Goal: Browse casually

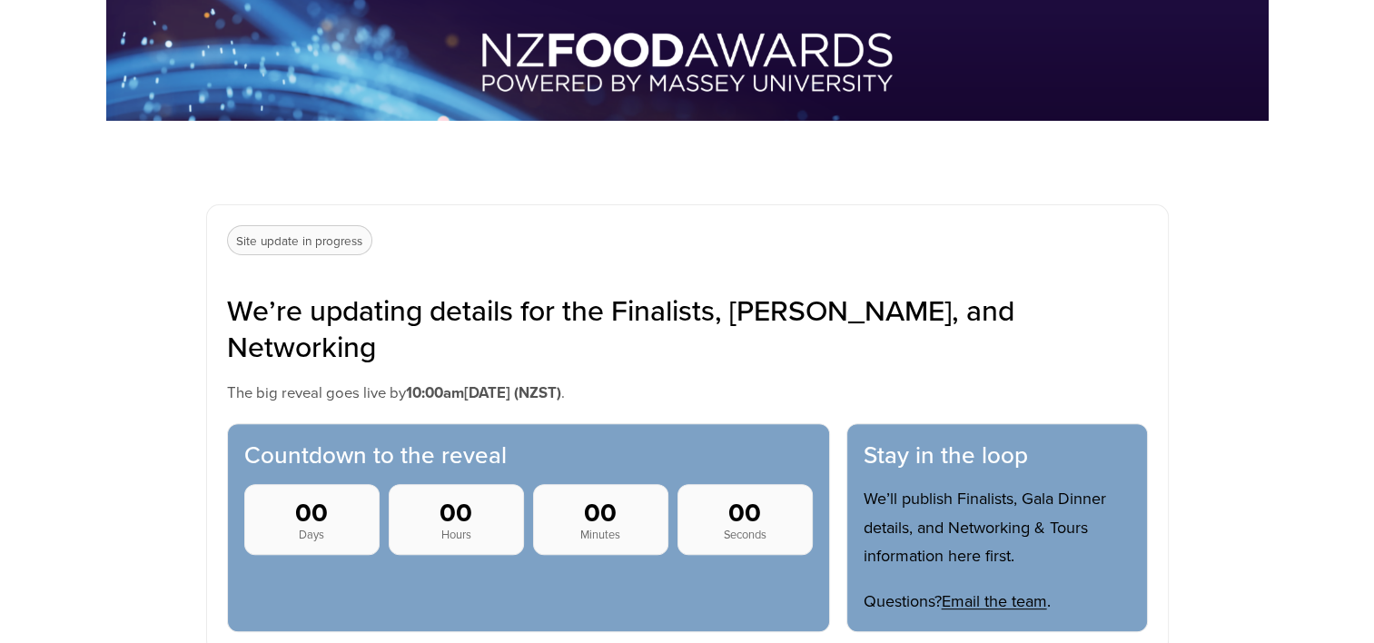
scroll to position [545, 0]
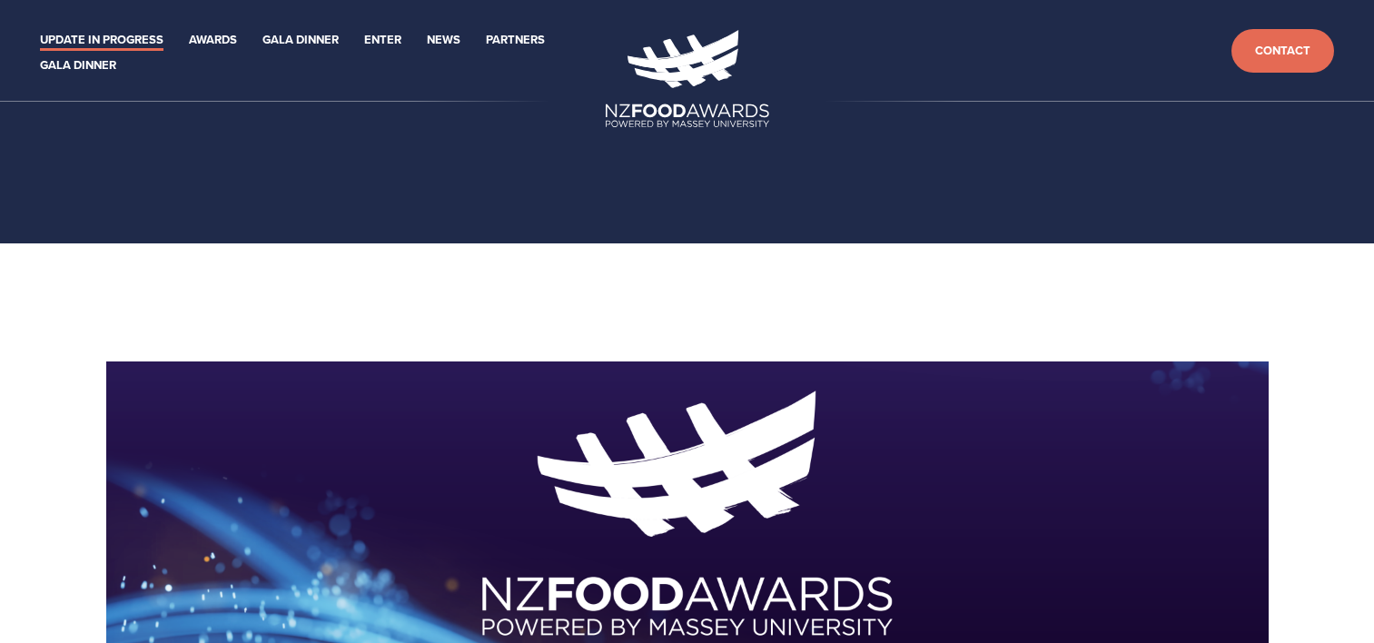
scroll to position [545, 0]
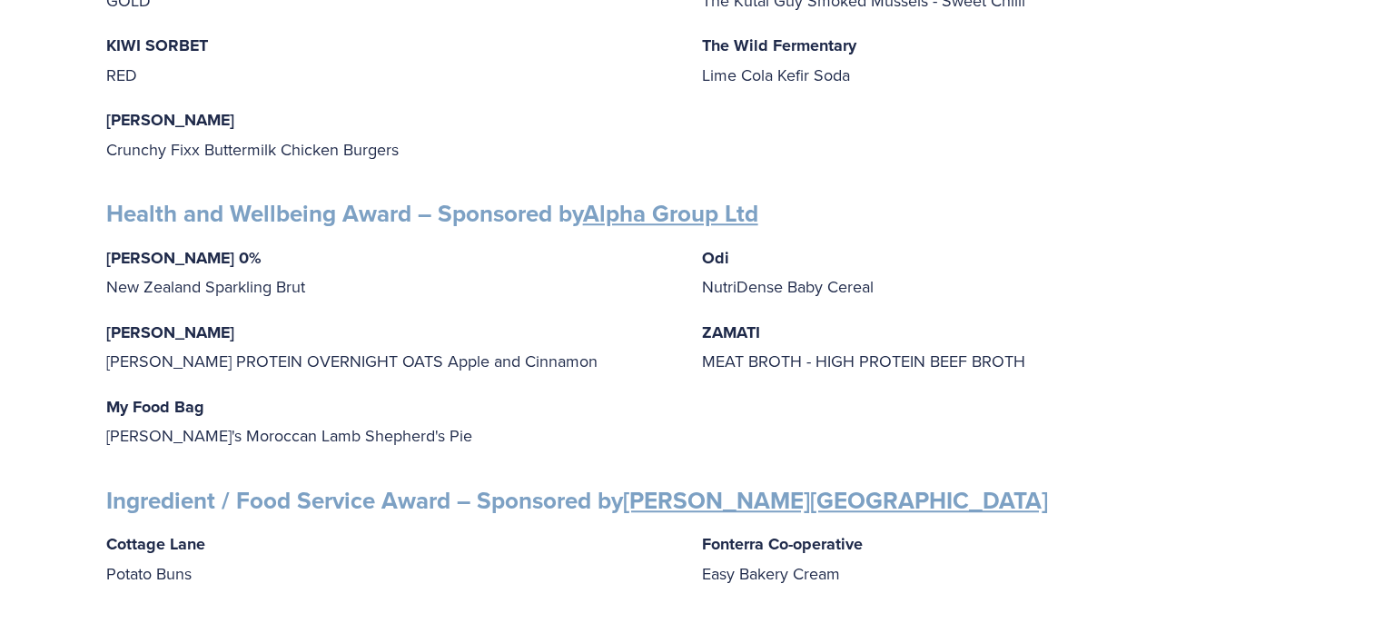
scroll to position [1090, 0]
